Goal: Obtain resource: Obtain resource

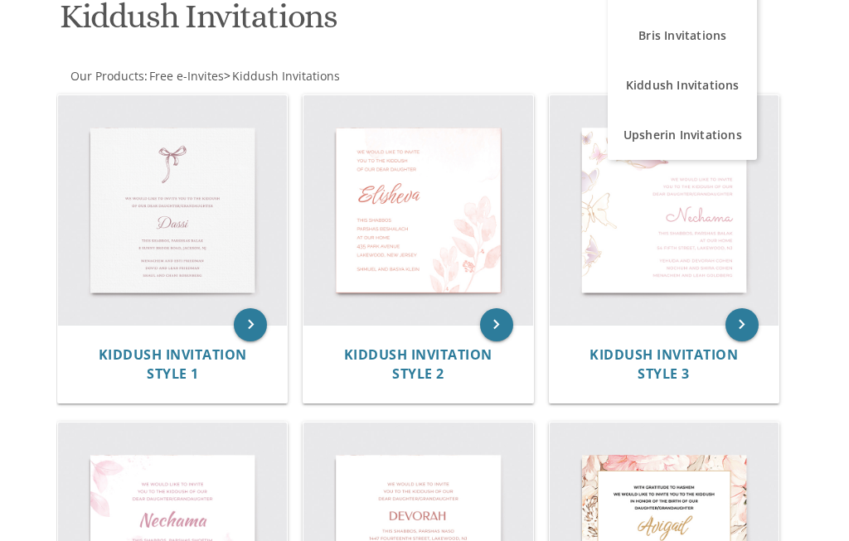
scroll to position [268, 0]
click at [710, 89] on link "Kiddush Invitations" at bounding box center [681, 85] width 149 height 50
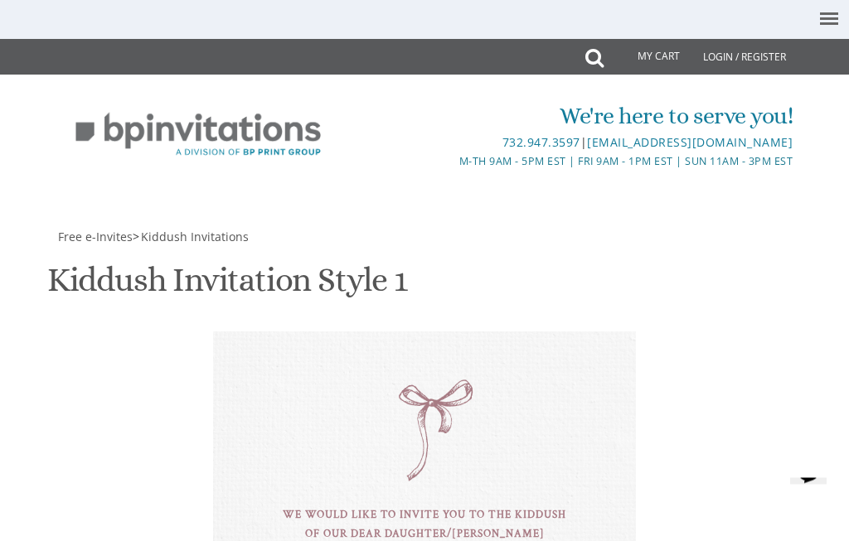
scroll to position [449, 0]
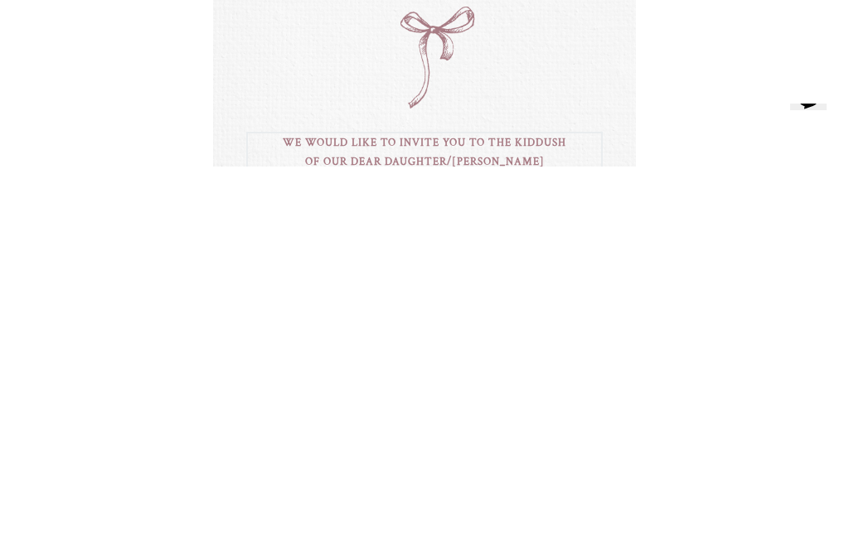
type textarea "We would like to invite you to the kiddush of our dear daughter/[PERSON_NAME]"
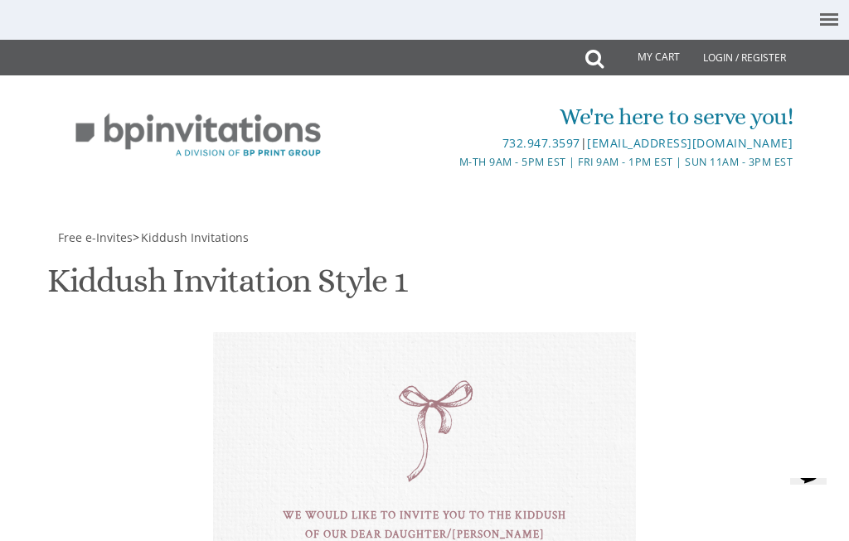
select select "40px"
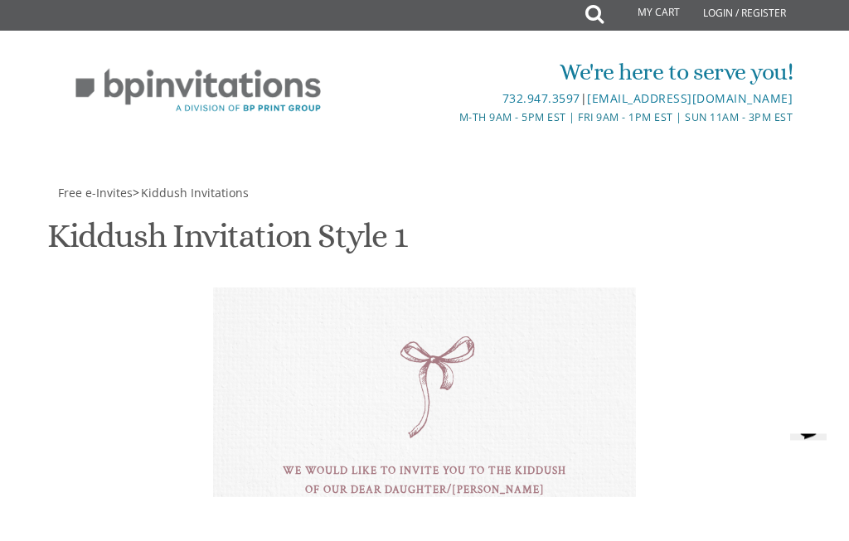
type textarea "D"
type textarea "[PERSON_NAME]"
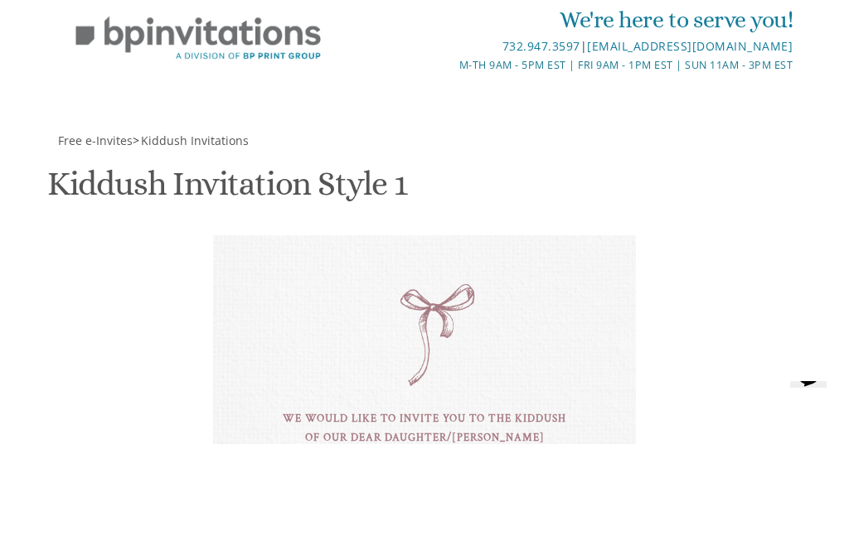
type textarea "this shabbos mevarchim, parshsas re’eh At unit #70"
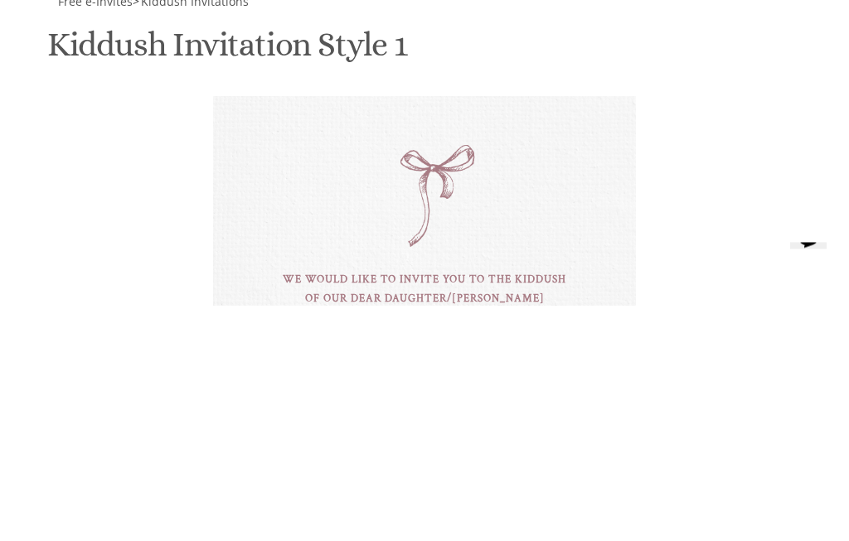
type textarea "[PERSON_NAME] & [PERSON_NAME] [PERSON_NAME] [PERSON_NAME] & [PERSON_NAME]"
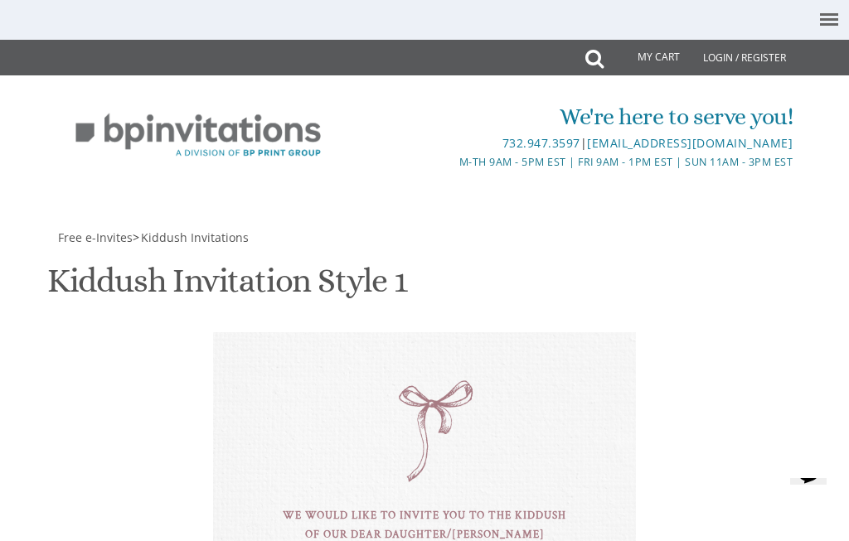
type input "[EMAIL_ADDRESS][DOMAIN_NAME]"
select select "50px"
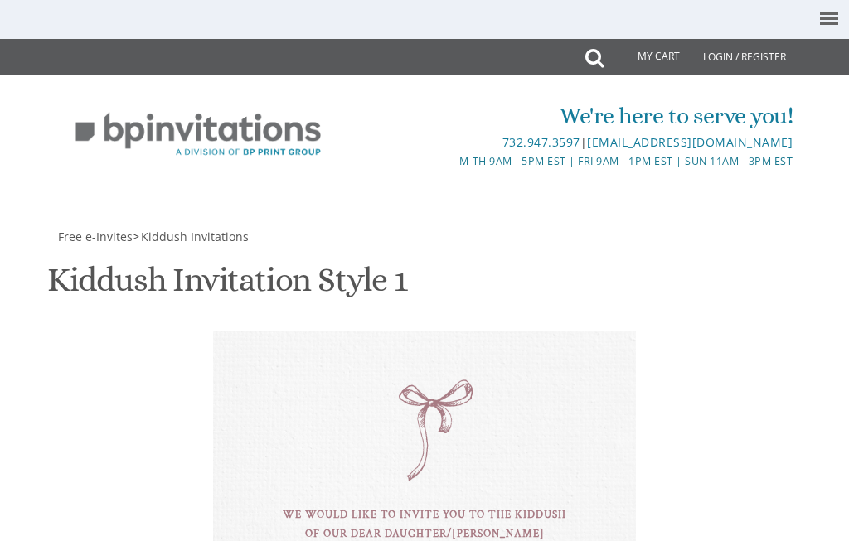
scroll to position [765, 0]
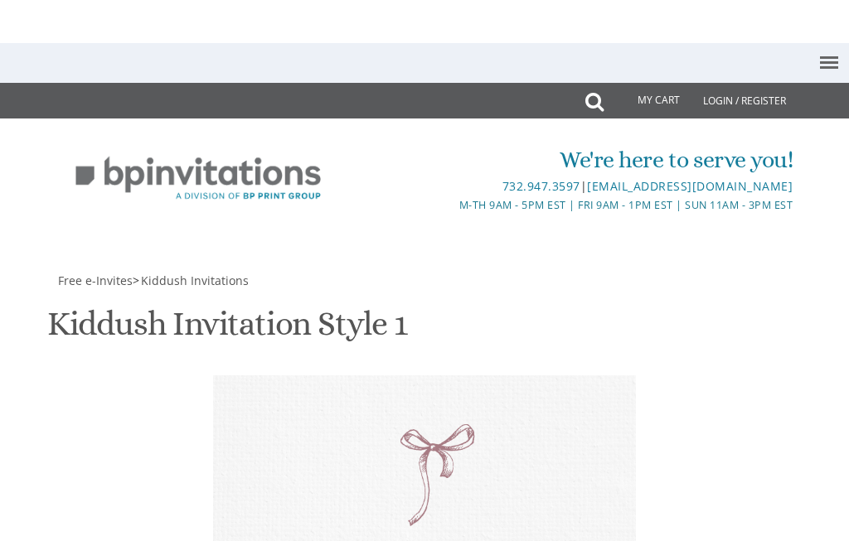
scroll to position [972, 0]
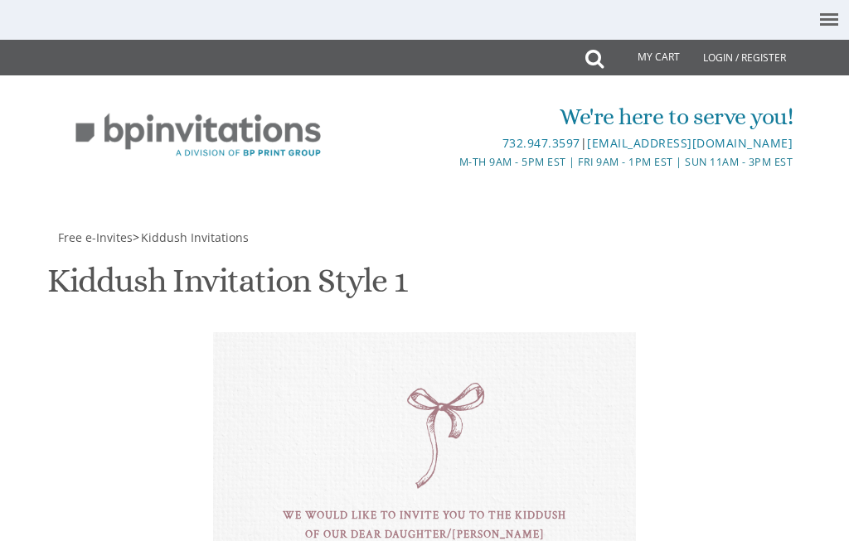
scroll to position [915, 0]
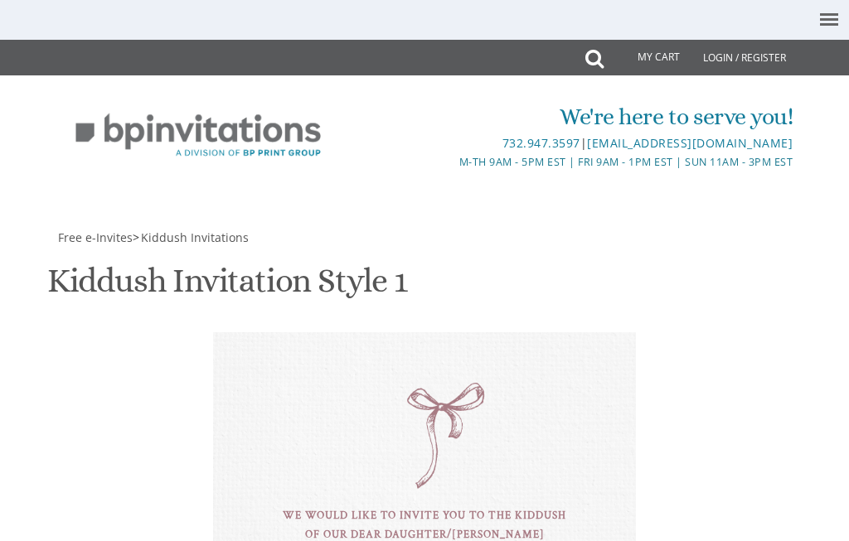
scroll to position [739, 0]
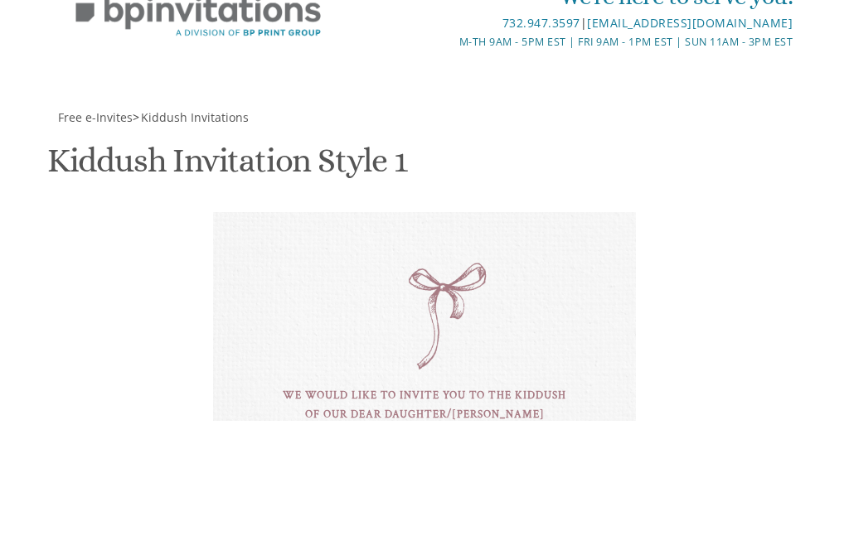
scroll to position [886, 0]
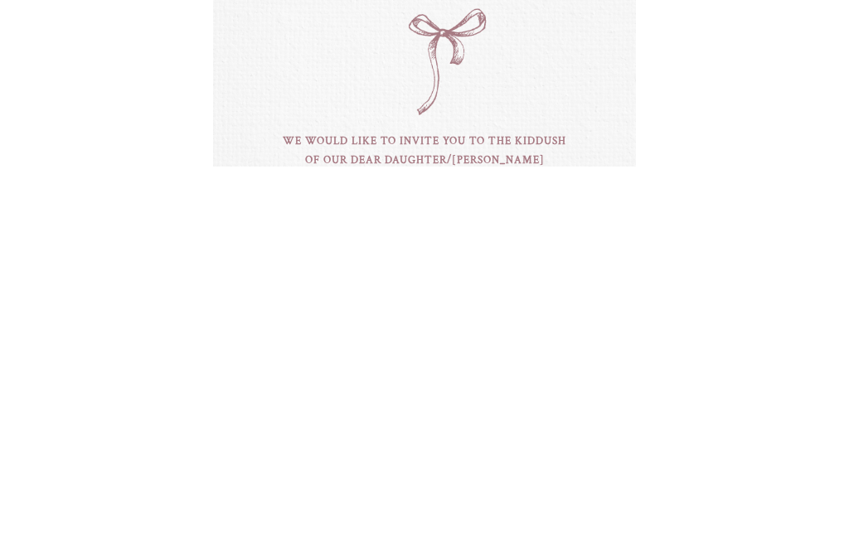
type textarea "this shabbos mevarchim, parshsas re’eh At unit #70 after 8:30 Shacharis For Men"
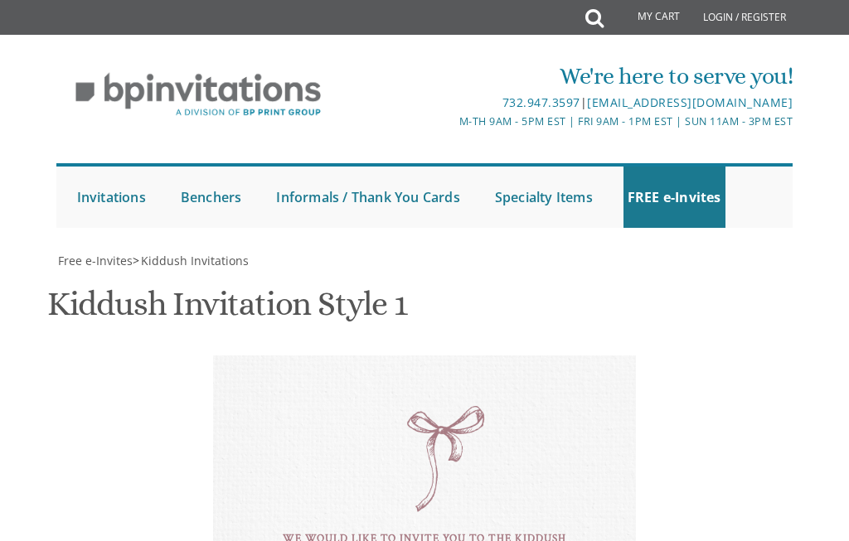
scroll to position [830, 0]
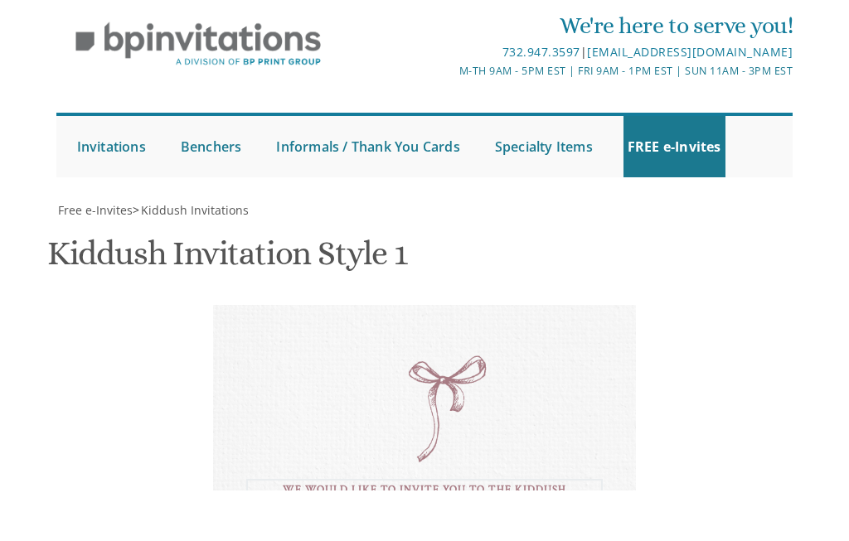
scroll to position [848, 0]
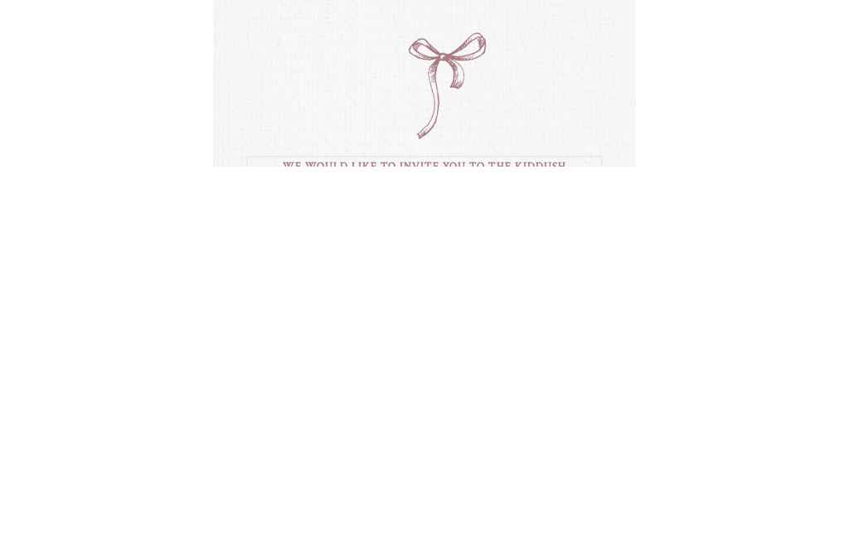
type textarea "We would like to invite you to a kiddush In honor of our dear daughter/grandaug…"
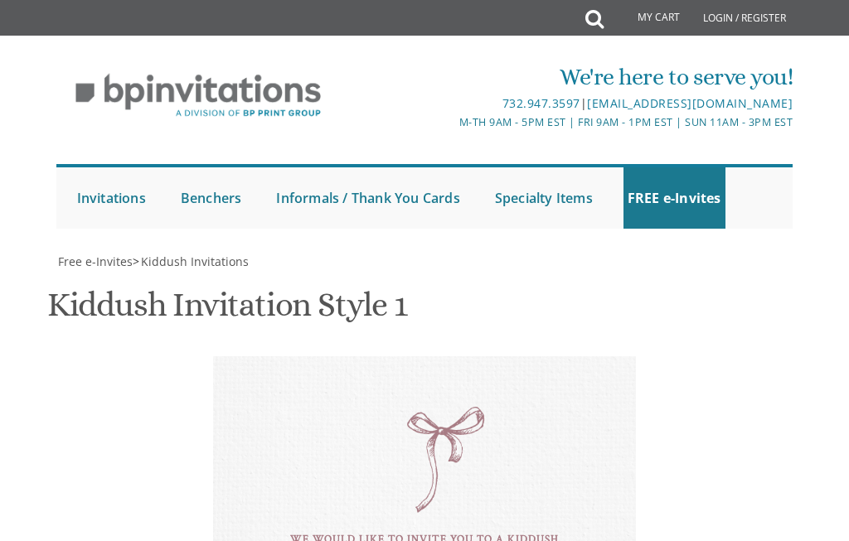
scroll to position [0, 0]
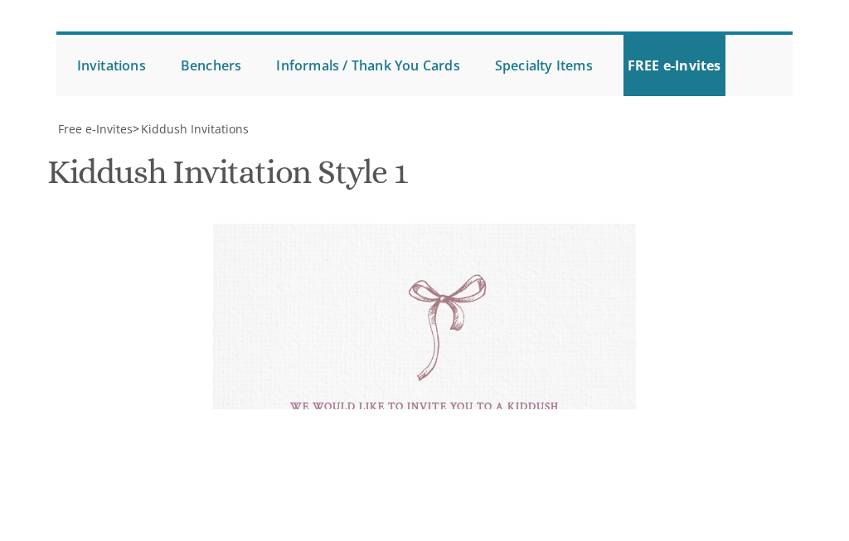
scroll to position [905, 0]
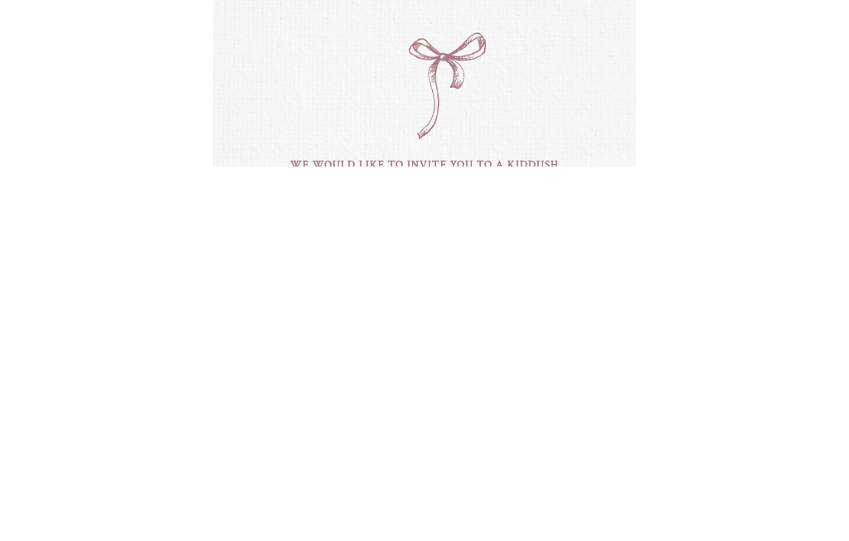
type textarea "this shabbos [DEMOGRAPHIC_DATA], parshas re’eh At unit #70 after 8:30 Shacharis…"
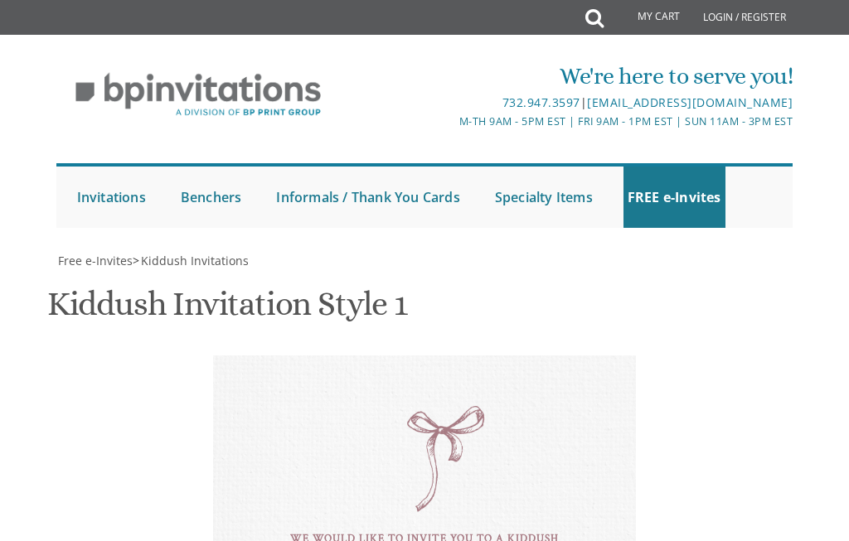
scroll to position [1016, 0]
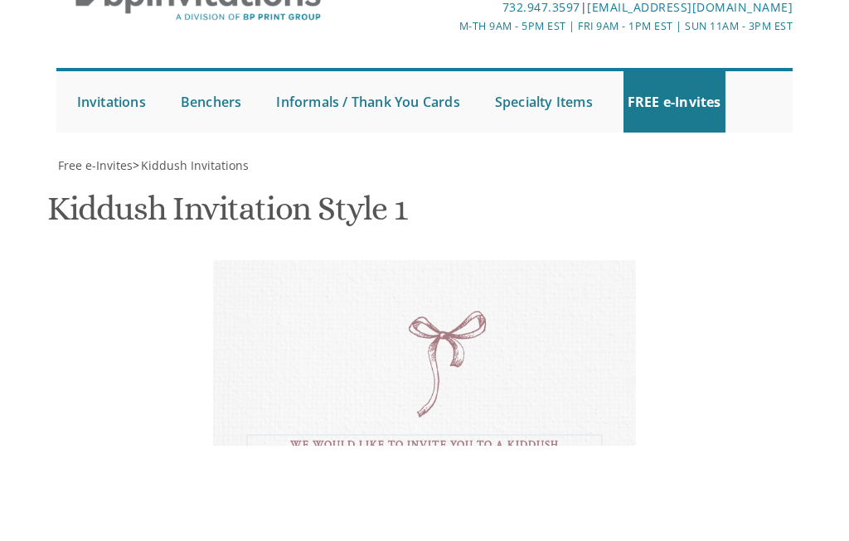
type textarea "We would like to invite you to a kiddush In honor of our dear daughter/granddau…"
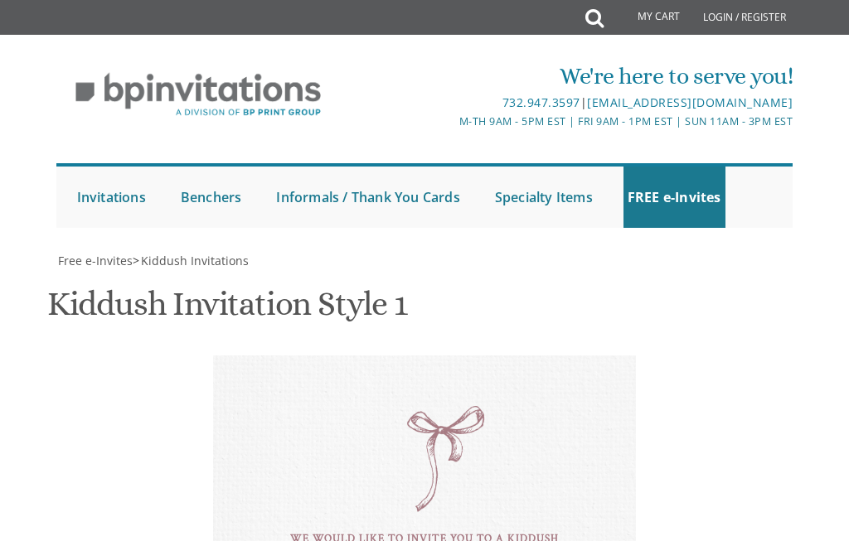
scroll to position [1021, 0]
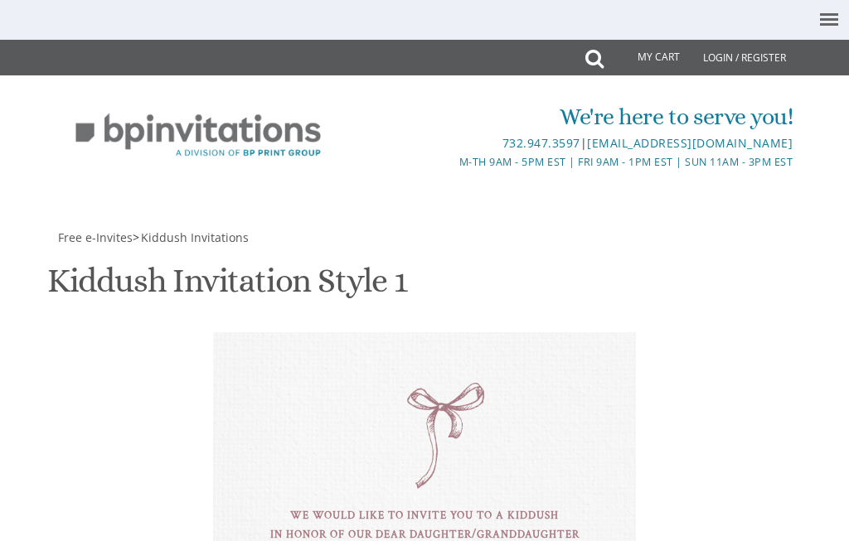
scroll to position [1052, 0]
